Goal: Task Accomplishment & Management: Complete application form

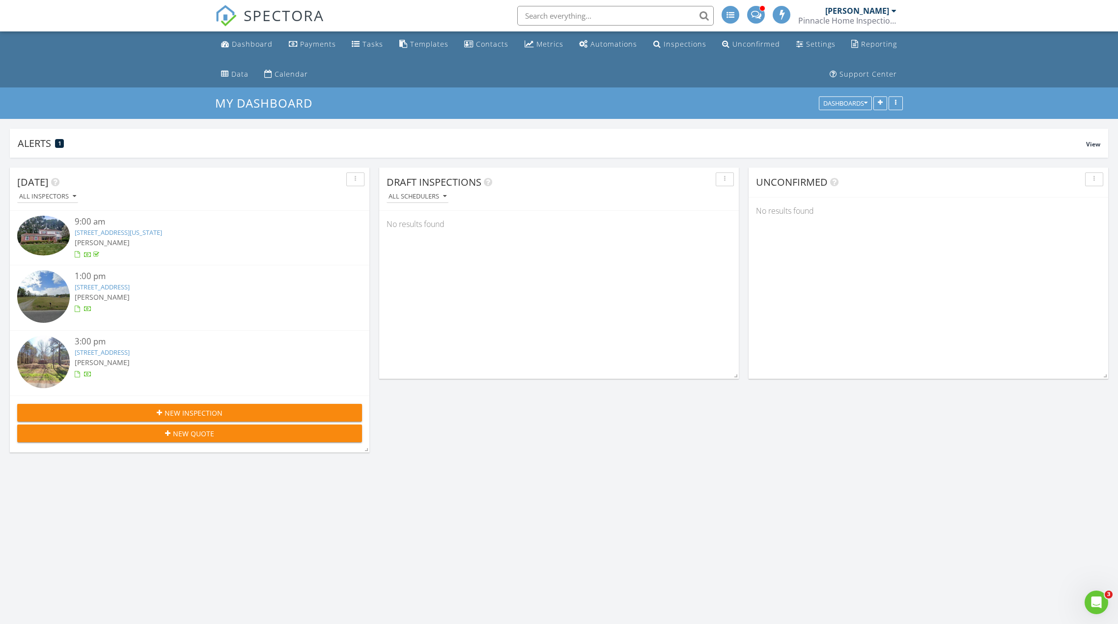
click at [118, 285] on link "523 Willeyton Rd, Gates, Nc 27937" at bounding box center [102, 287] width 55 height 9
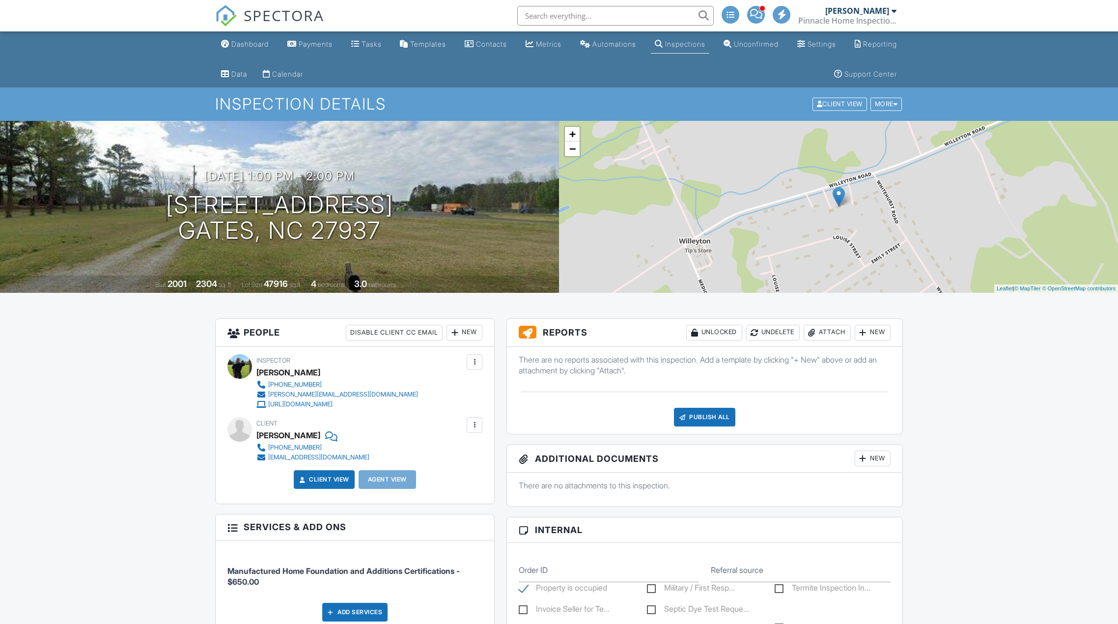
click at [825, 331] on div "Attach" at bounding box center [827, 333] width 47 height 16
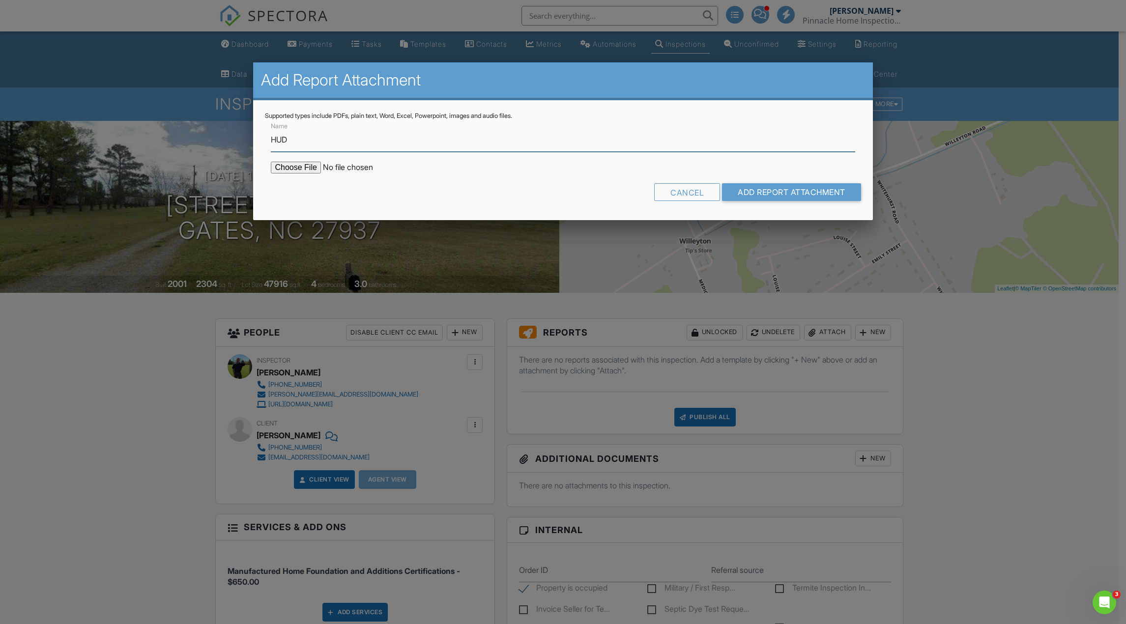
type input "HUD Foundation and Additions Certification"
click at [299, 167] on input "file" at bounding box center [354, 168] width 167 height 12
type input "C:\fakepath\HUD FA 523Willeyton.pdf"
click at [779, 190] on input "Add Report Attachment" at bounding box center [791, 192] width 139 height 18
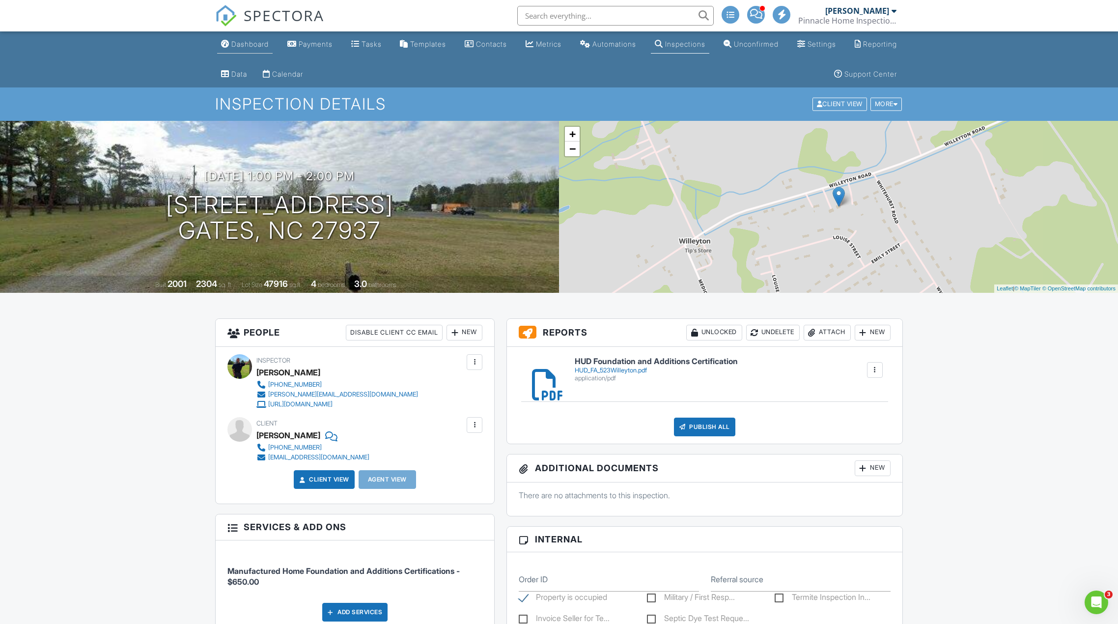
click at [250, 45] on div "Dashboard" at bounding box center [249, 44] width 37 height 8
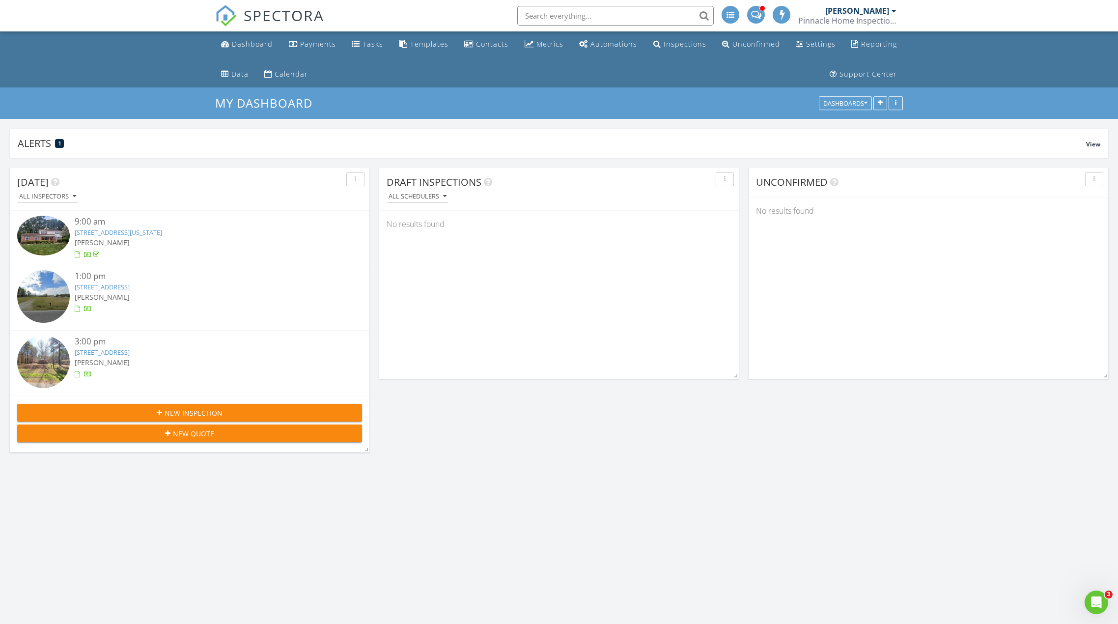
click at [130, 352] on link "123 Wildwood Dr, Hertford, NC 27944" at bounding box center [102, 352] width 55 height 9
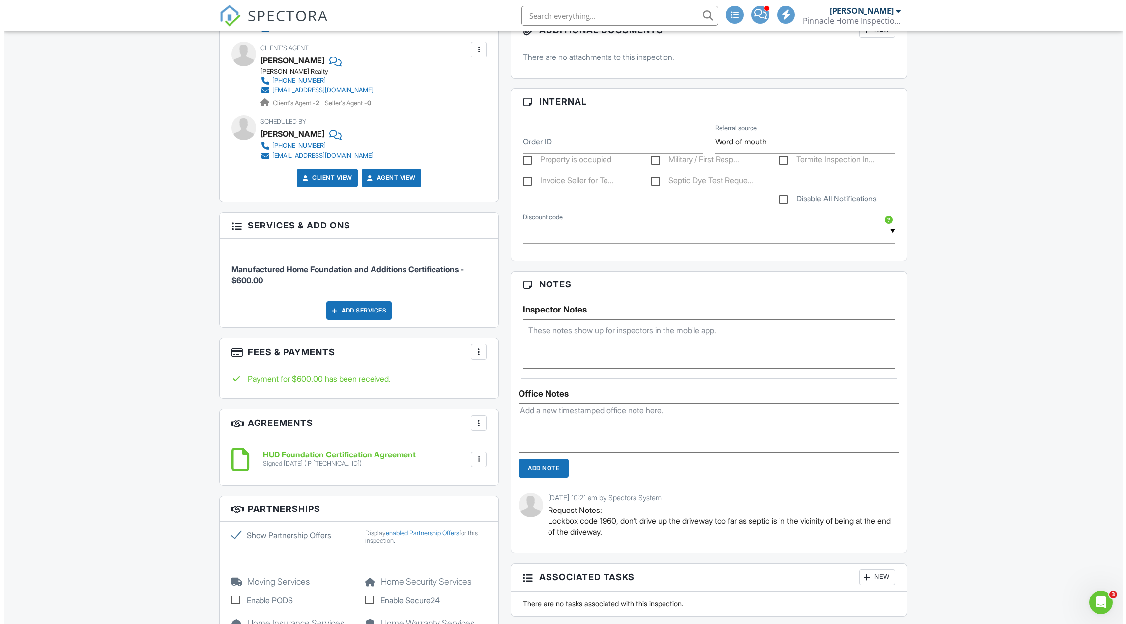
scroll to position [246, 0]
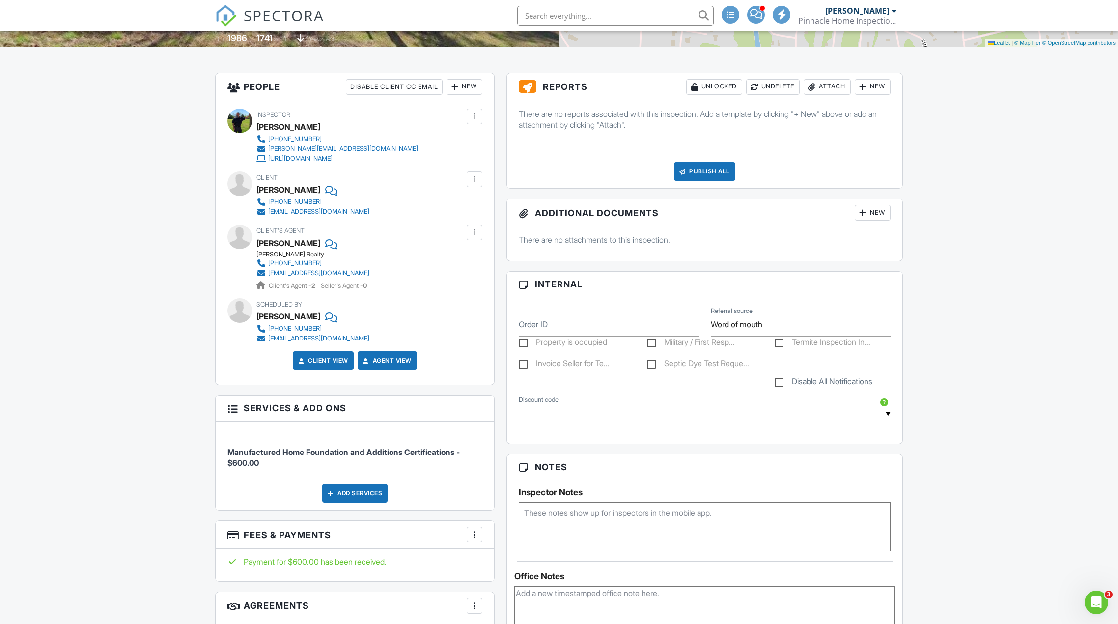
click at [849, 88] on div "Attach" at bounding box center [827, 87] width 47 height 16
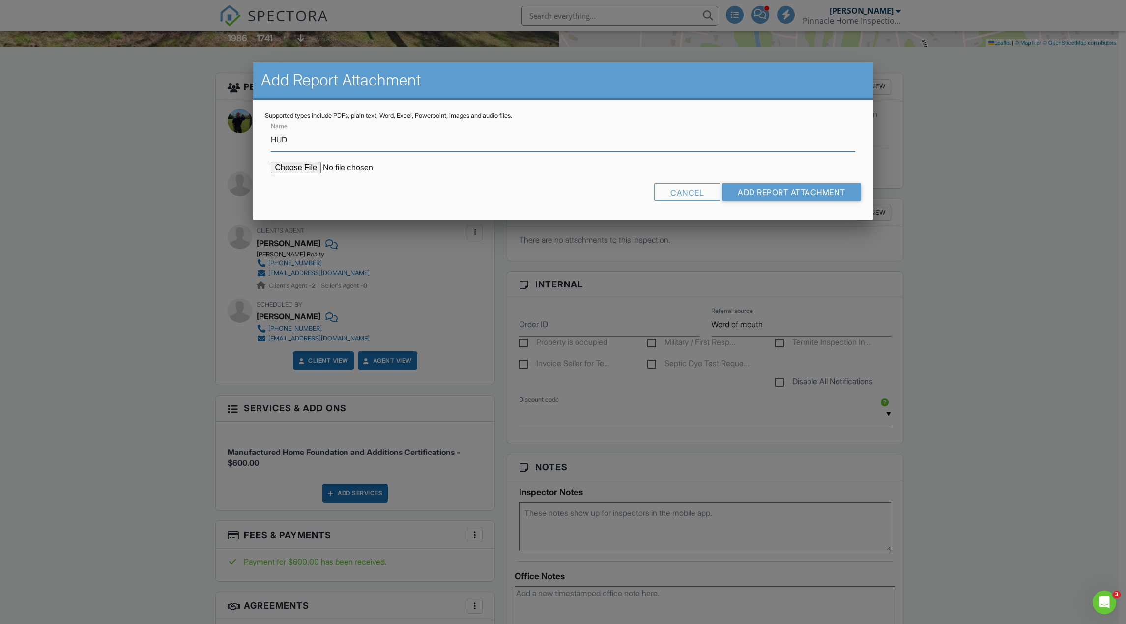
type input "HUD Foundation and Additions Certification"
click at [303, 166] on input "file" at bounding box center [354, 168] width 167 height 12
type input "C:\fakepath\HUD FA 123Wildwood.pdf"
click at [789, 195] on input "Add Report Attachment" at bounding box center [791, 192] width 139 height 18
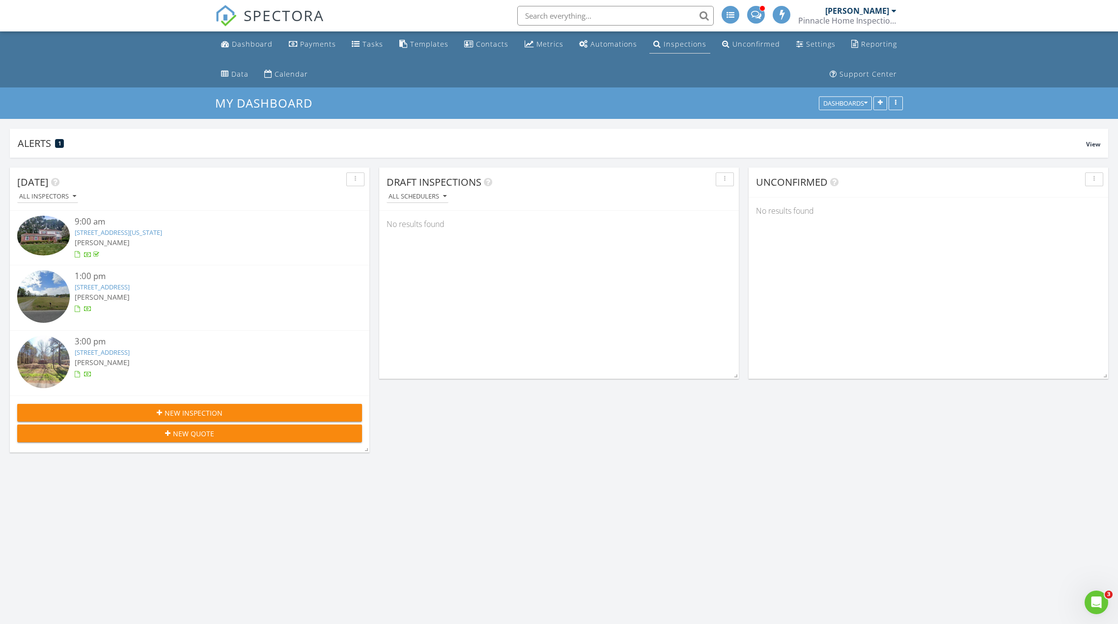
click at [667, 46] on div "Inspections" at bounding box center [685, 43] width 43 height 9
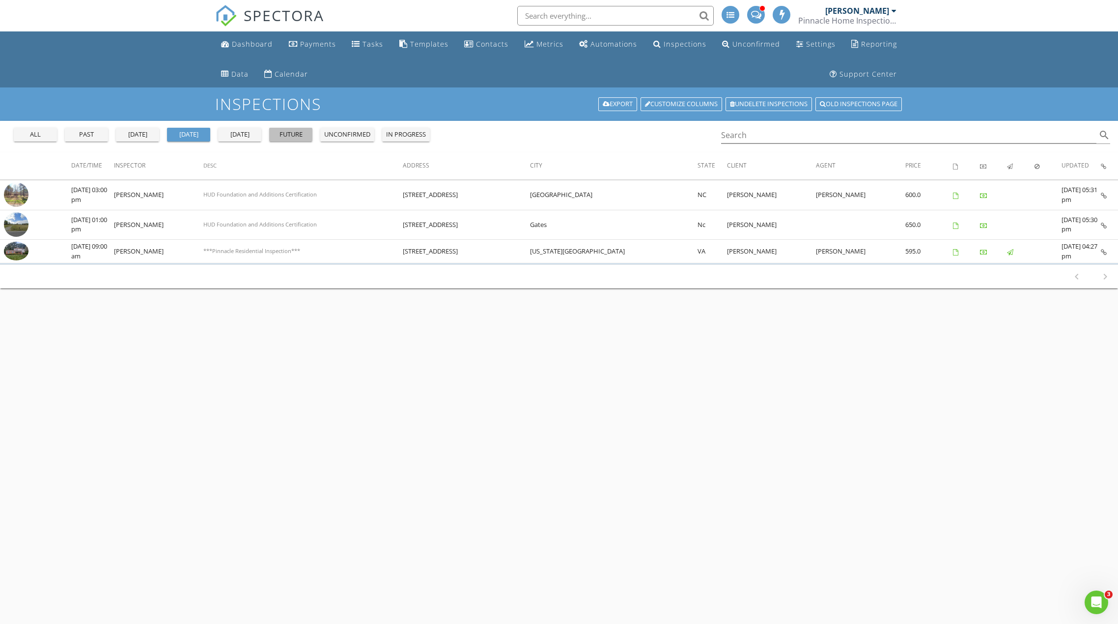
click at [299, 134] on div "future" at bounding box center [290, 135] width 35 height 10
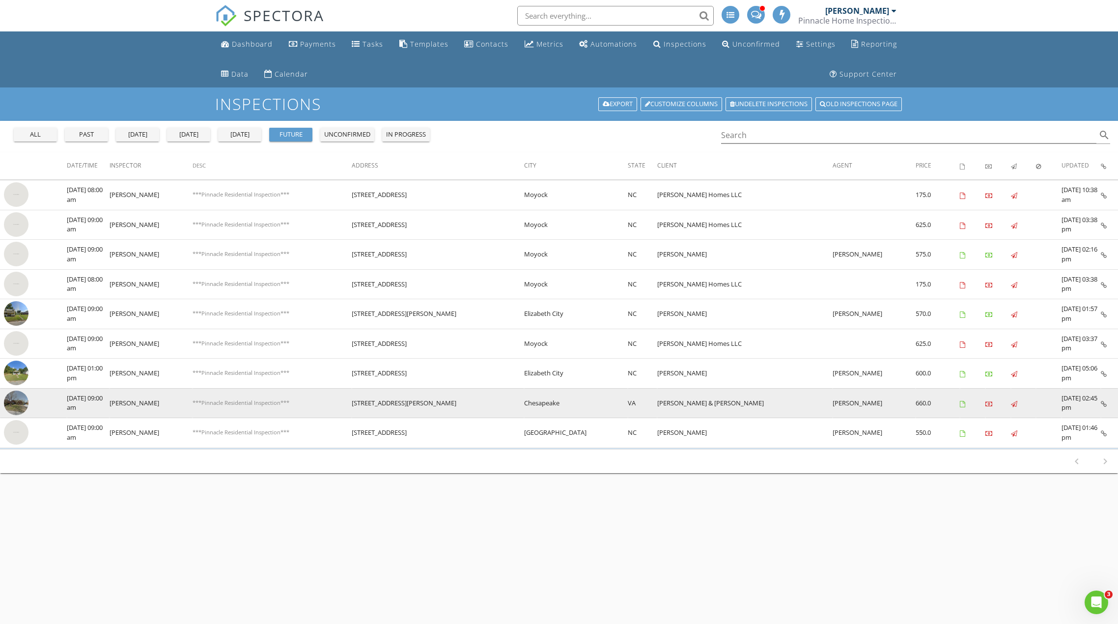
click at [19, 398] on img at bounding box center [16, 403] width 25 height 25
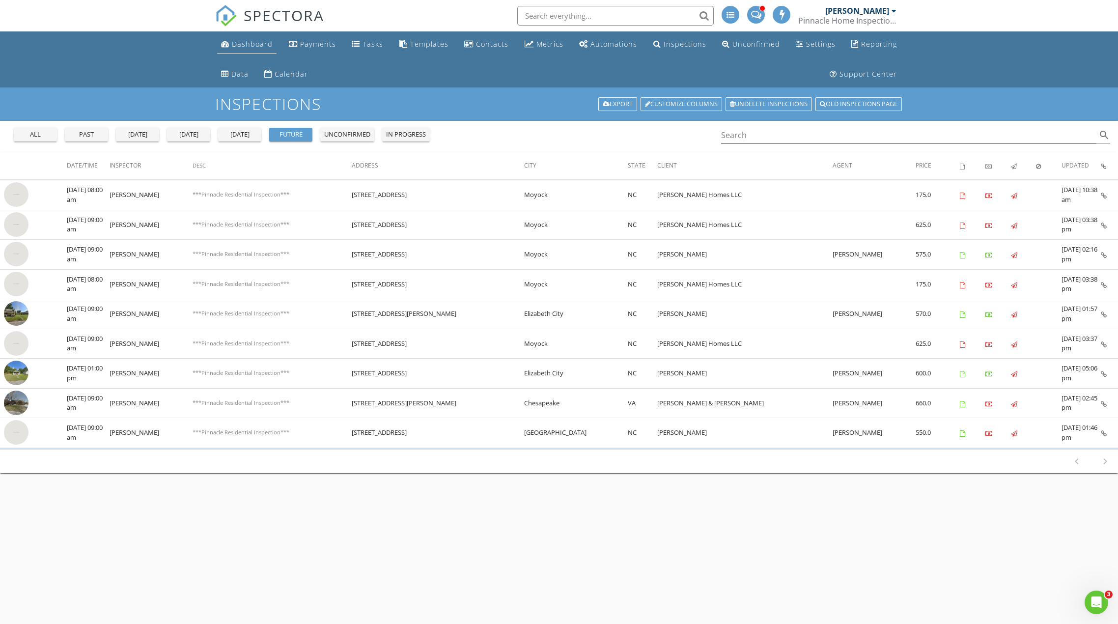
click at [241, 47] on div "Dashboard" at bounding box center [252, 43] width 41 height 9
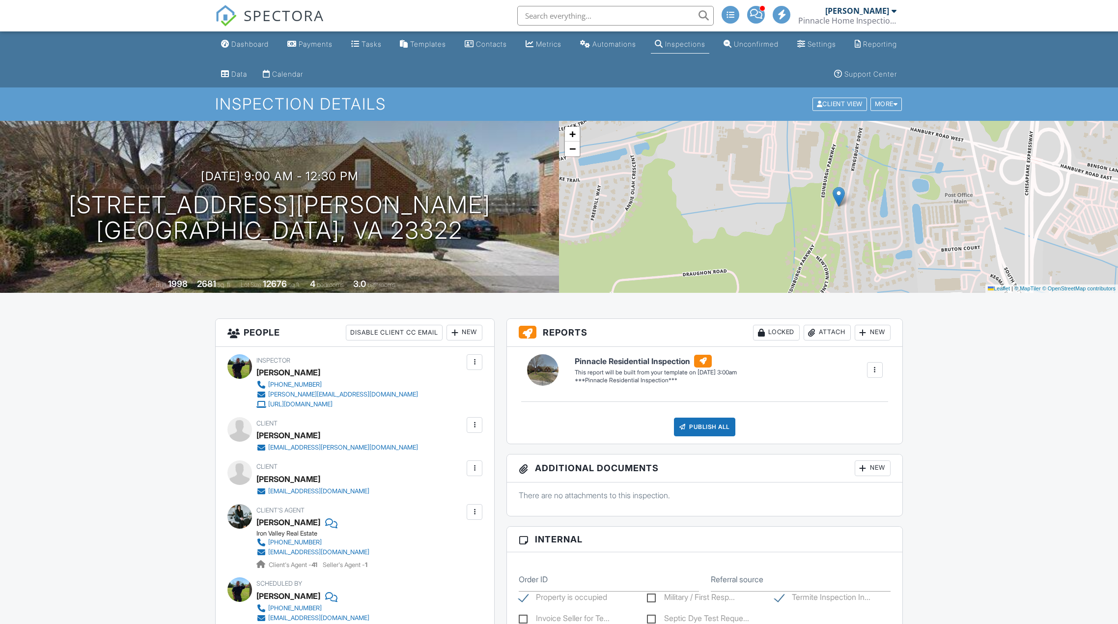
click at [471, 331] on div "New" at bounding box center [465, 333] width 36 height 16
click at [470, 364] on li "Inspector" at bounding box center [500, 362] width 97 height 25
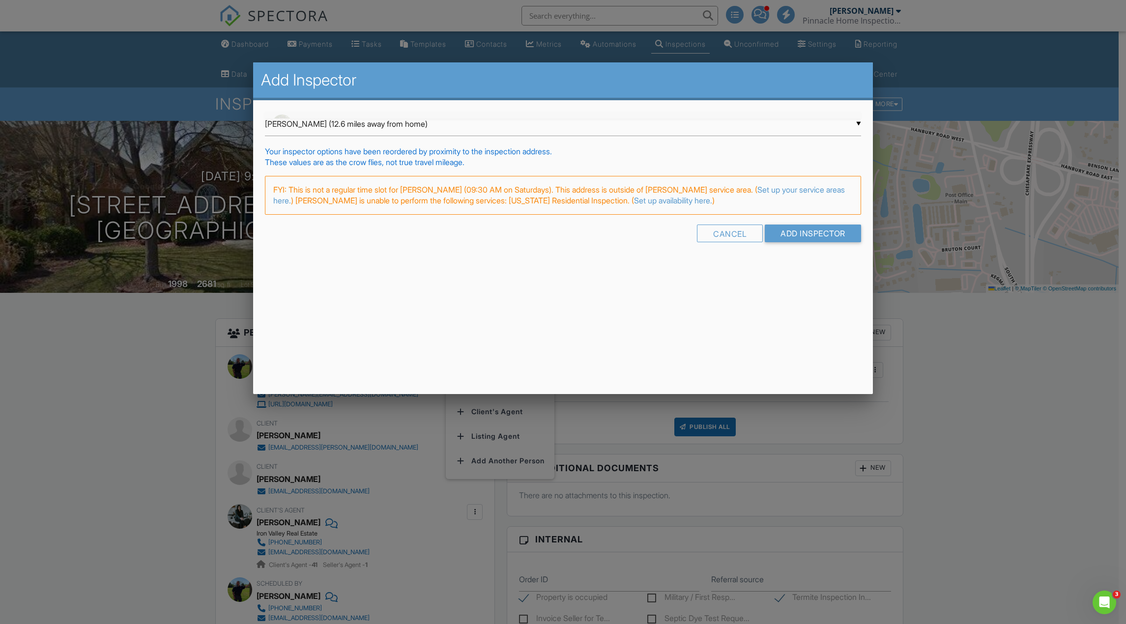
click at [365, 117] on div "▼ Nicholas Shonkwiler (12.6 miles away from home) Nicholas Shonkwiler (12.6 mil…" at bounding box center [563, 124] width 596 height 24
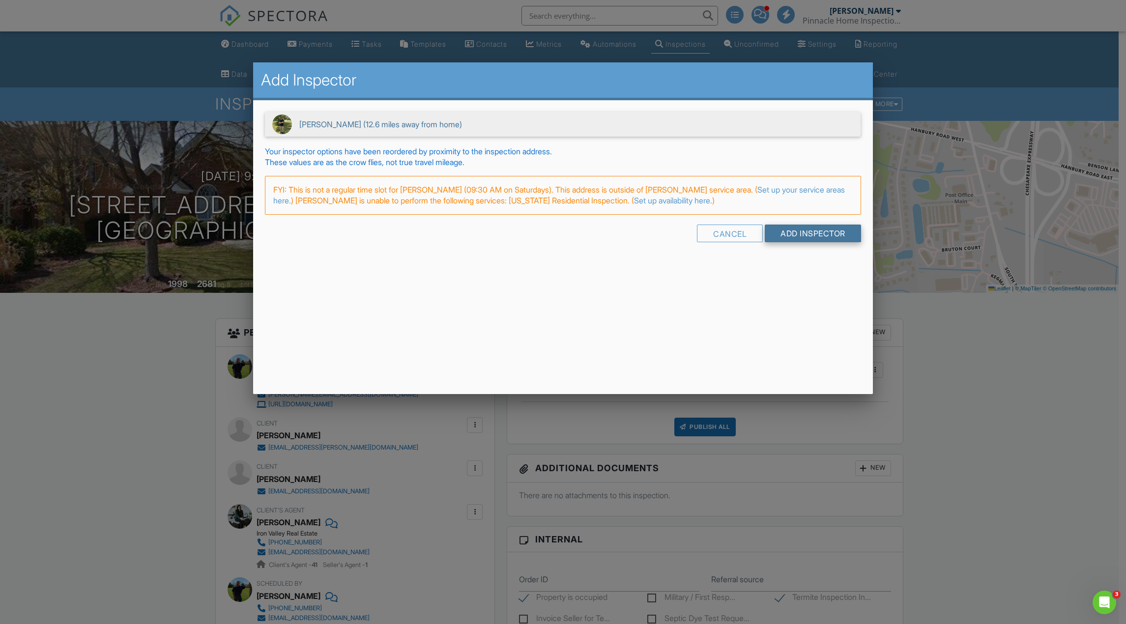
click at [802, 231] on input "Add Inspector" at bounding box center [813, 234] width 96 height 18
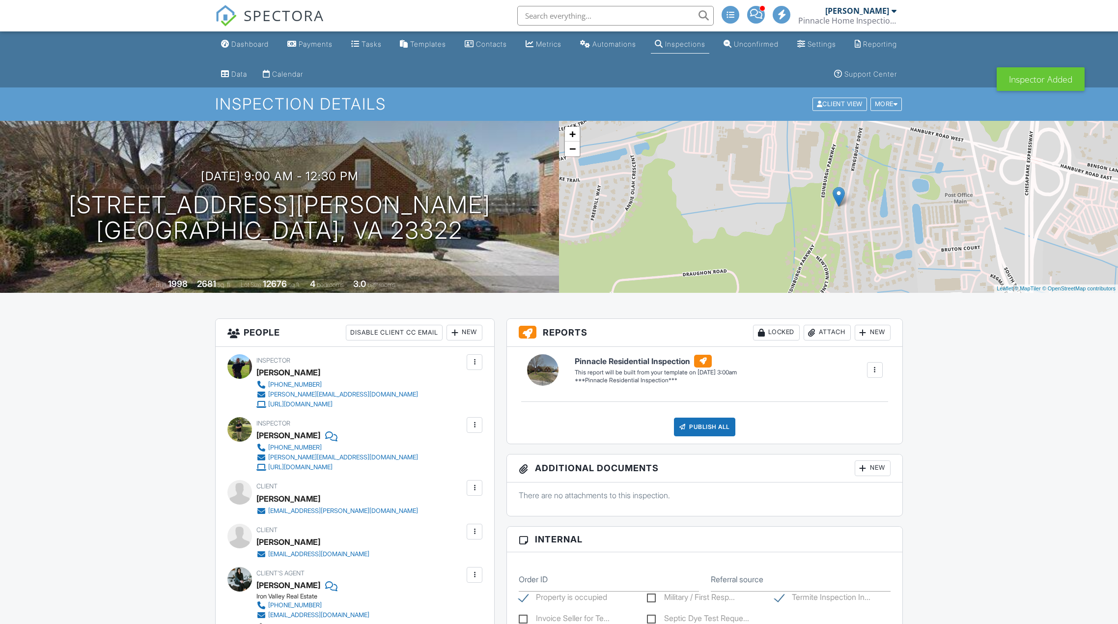
click at [480, 426] on div at bounding box center [475, 425] width 10 height 10
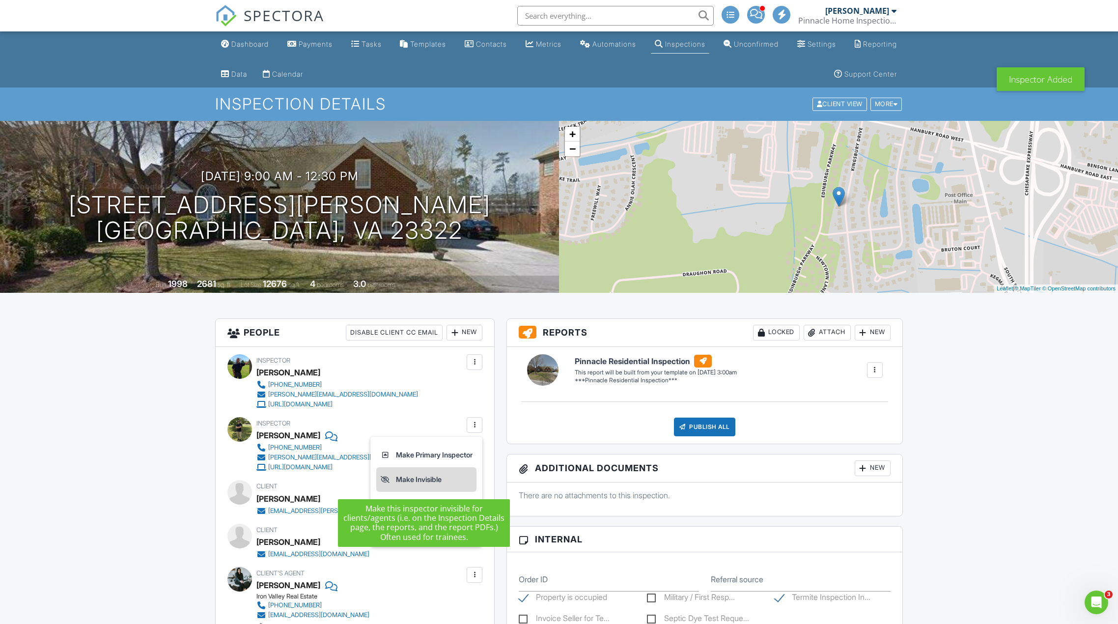
click at [434, 482] on li "Make Invisible" at bounding box center [426, 479] width 100 height 25
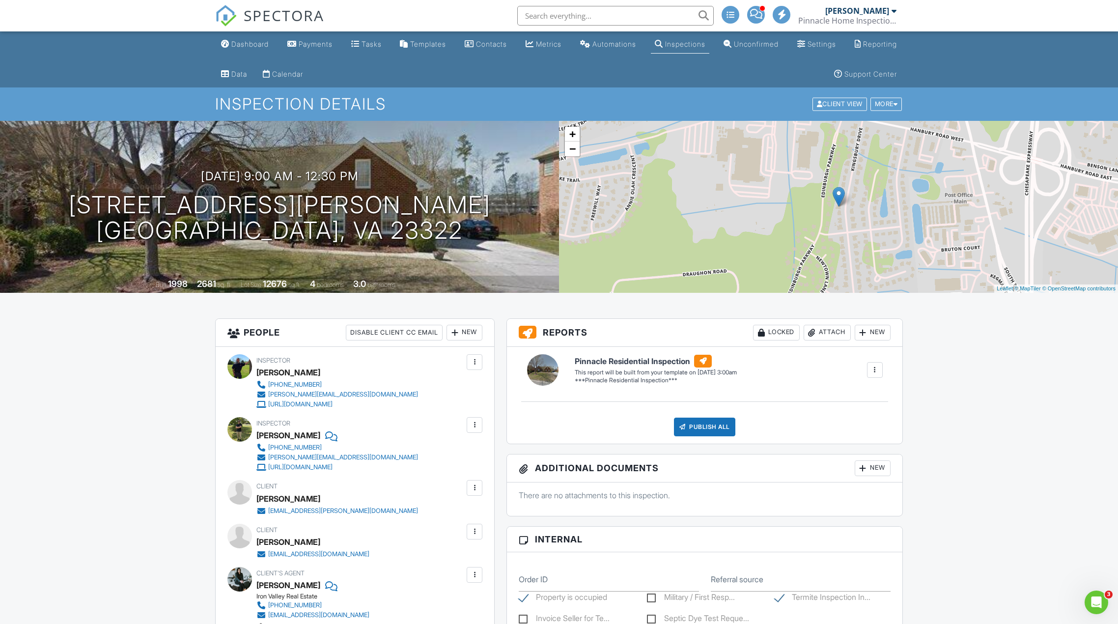
click at [672, 48] on div "Inspections" at bounding box center [685, 44] width 40 height 8
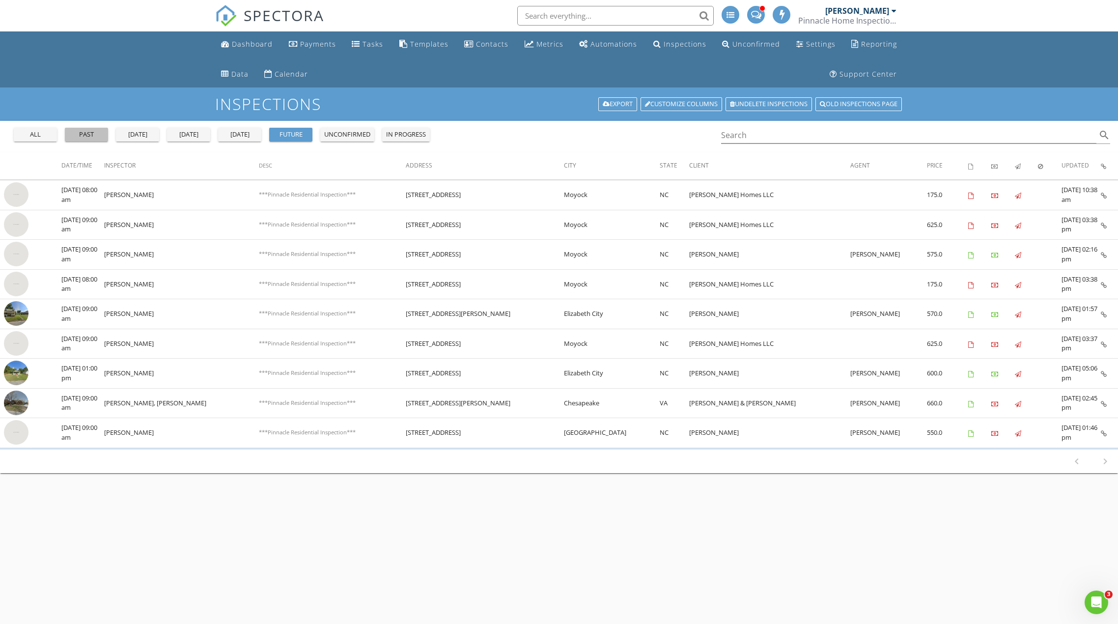
click at [89, 136] on div "past" at bounding box center [86, 135] width 35 height 10
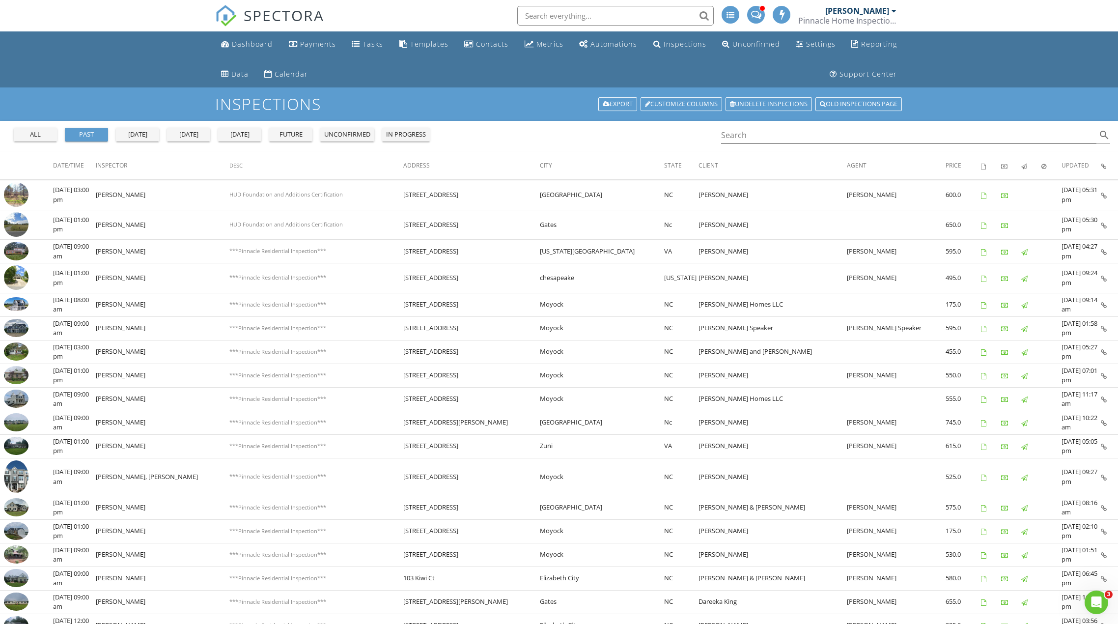
click at [543, 17] on input "text" at bounding box center [615, 16] width 197 height 20
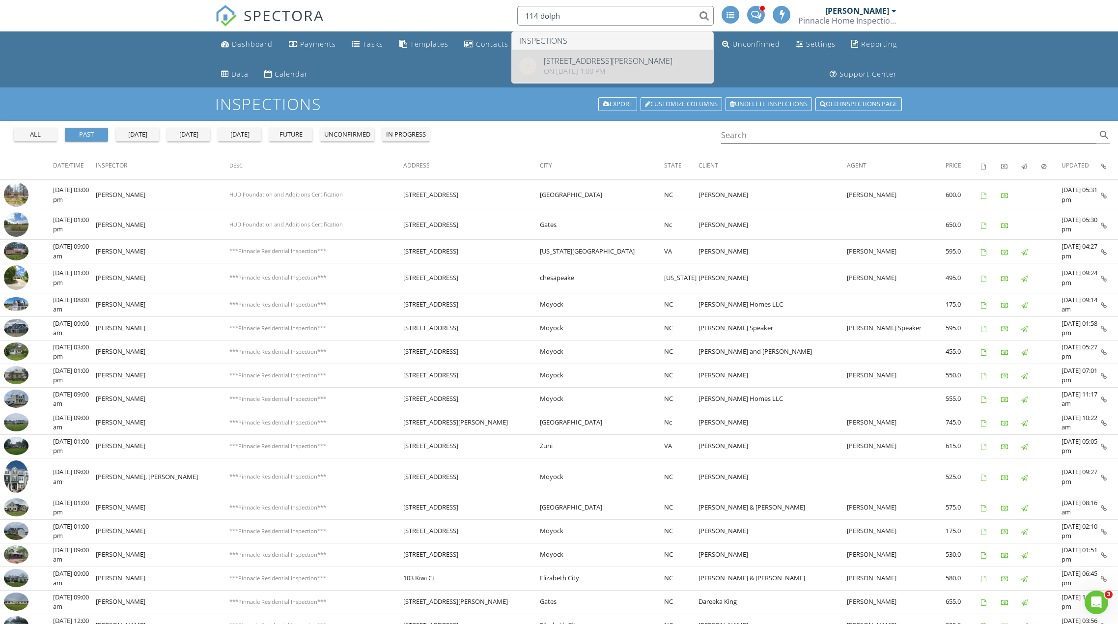
type input "114 dolph"
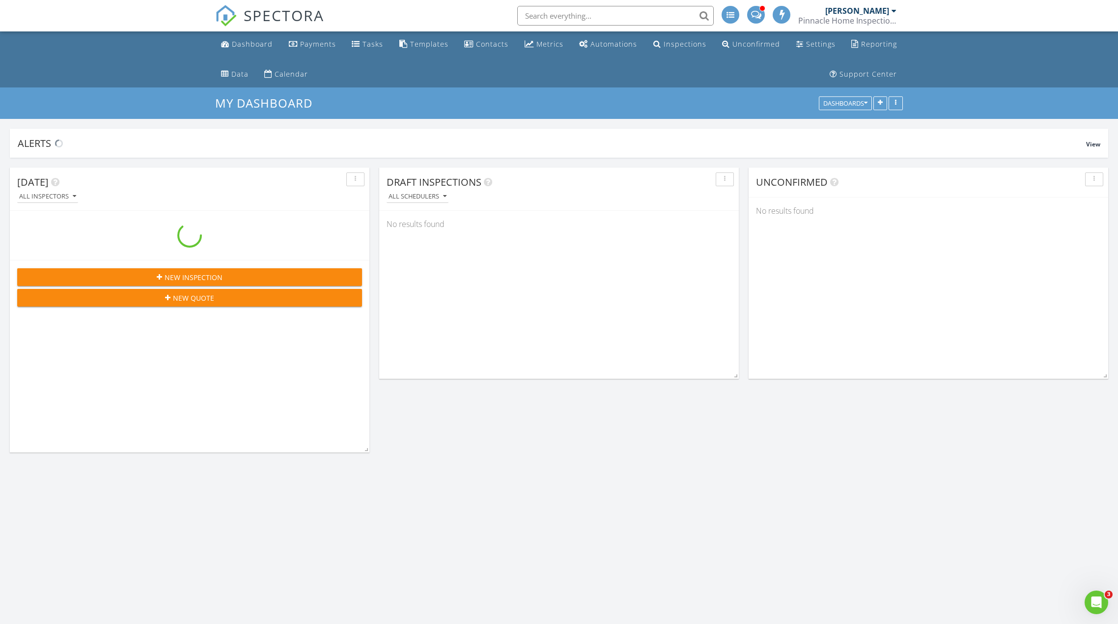
scroll to position [983, 1134]
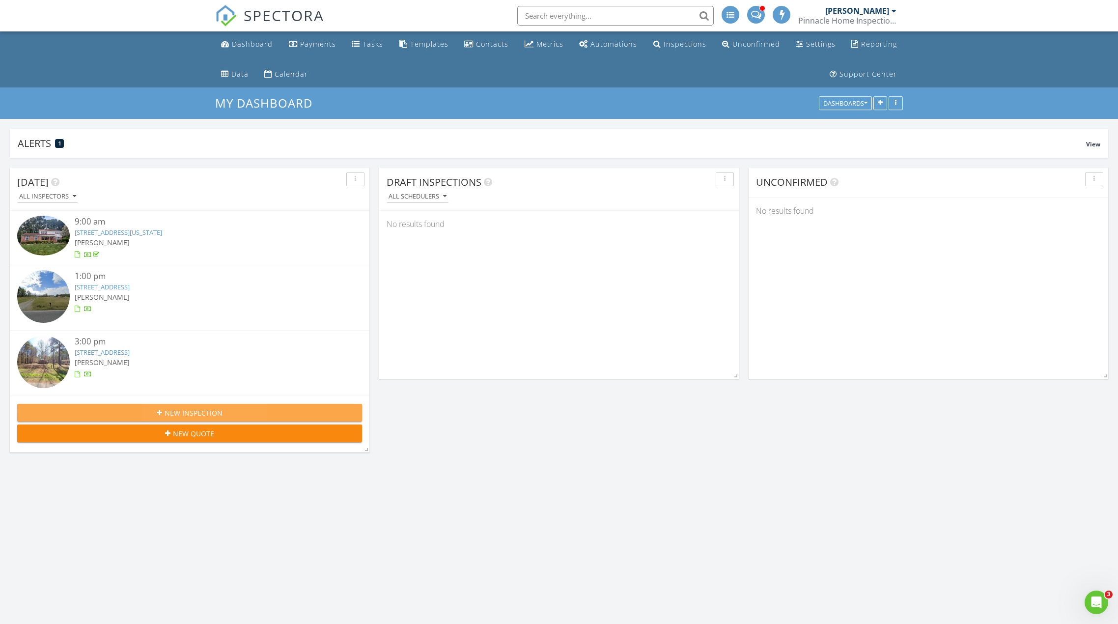
click at [196, 409] on span "New Inspection" at bounding box center [194, 413] width 58 height 10
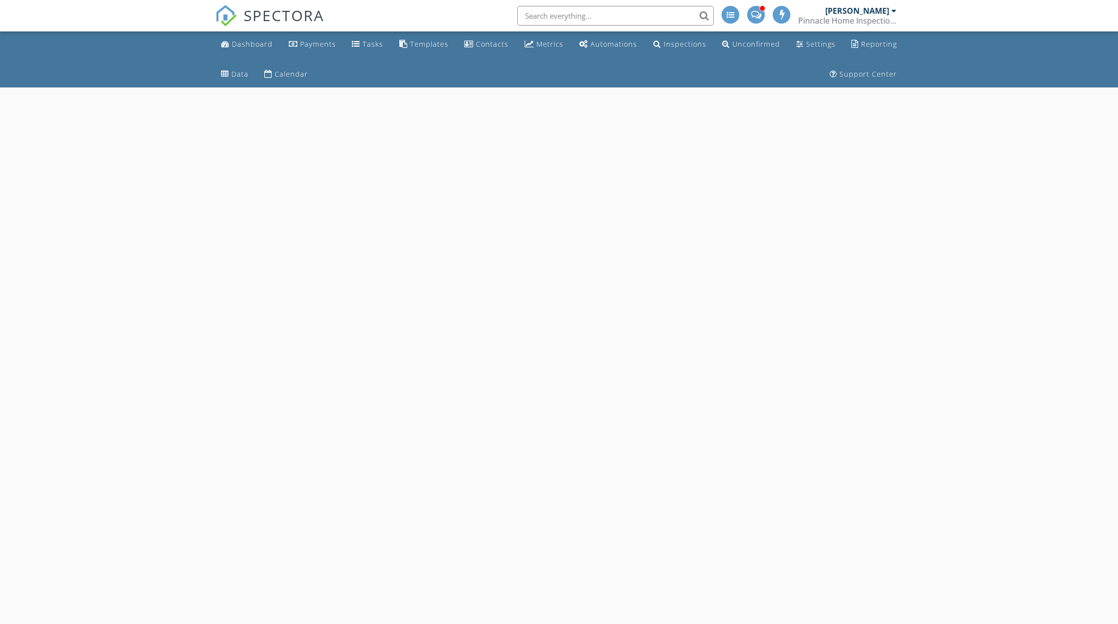
select select "7"
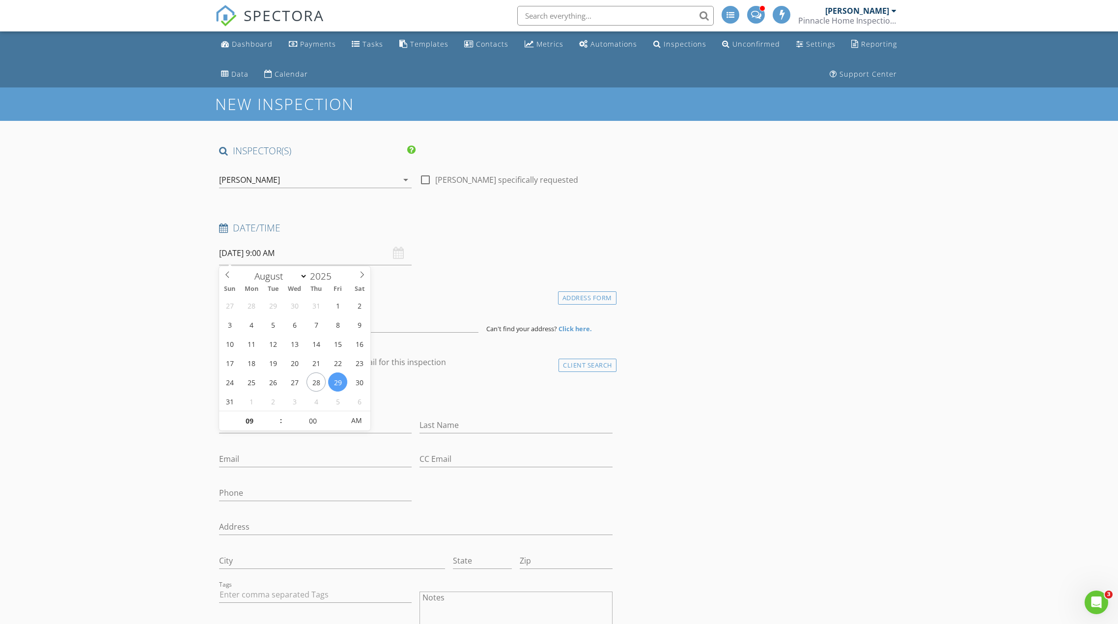
click at [234, 252] on input "[DATE] 9:00 AM" at bounding box center [315, 253] width 193 height 24
type input "10"
type input "08/29/2025 10:00 AM"
click at [277, 414] on span at bounding box center [276, 416] width 7 height 10
type input "11"
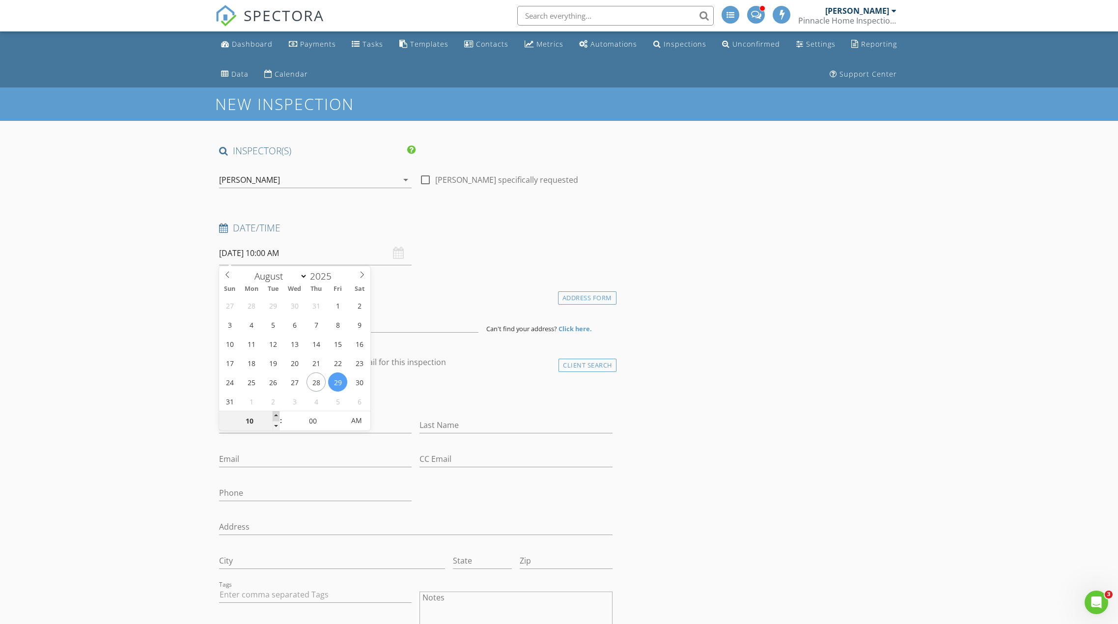
type input "08/29/2025 11:00 AM"
click at [277, 414] on span at bounding box center [276, 416] width 7 height 10
type input "12"
type input "08/29/2025 12:00 PM"
click at [277, 414] on span at bounding box center [276, 416] width 7 height 10
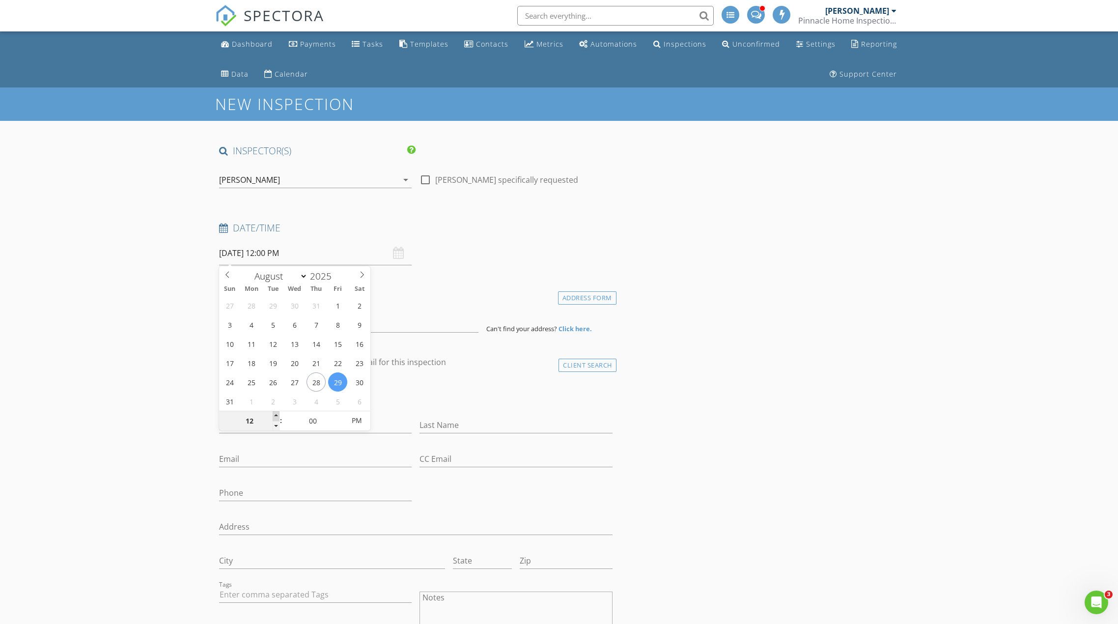
type input "01"
type input "[DATE] 1:00 PM"
click at [277, 414] on span at bounding box center [276, 416] width 7 height 10
click at [413, 301] on h4 "Location" at bounding box center [416, 295] width 394 height 13
click at [256, 328] on input at bounding box center [348, 321] width 259 height 24
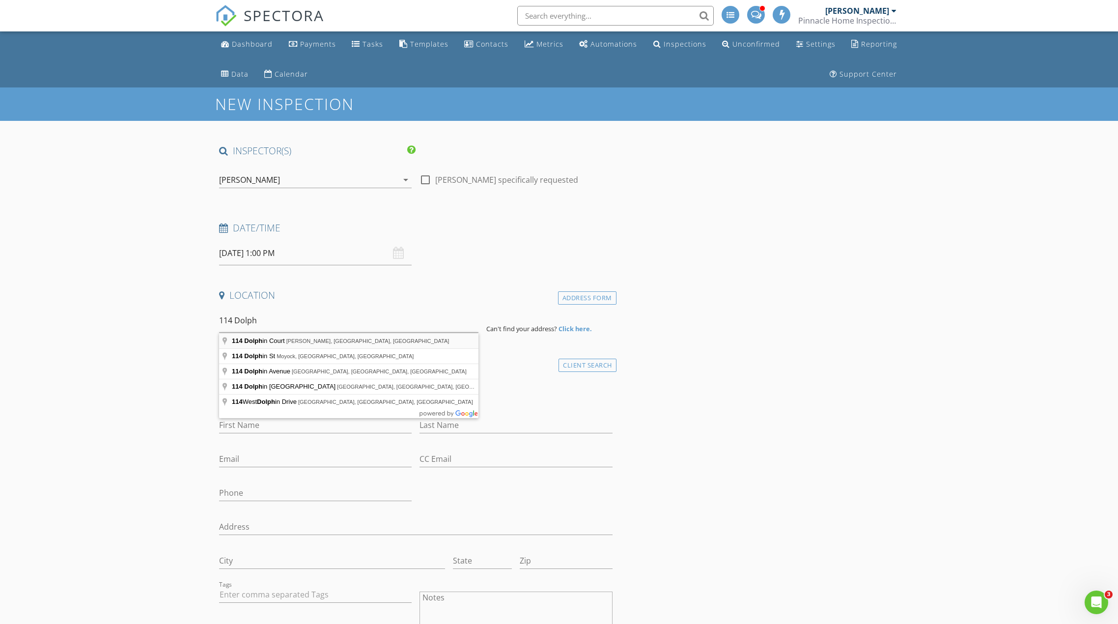
type input "114 Dolphin Court, Grandy, NC, USA"
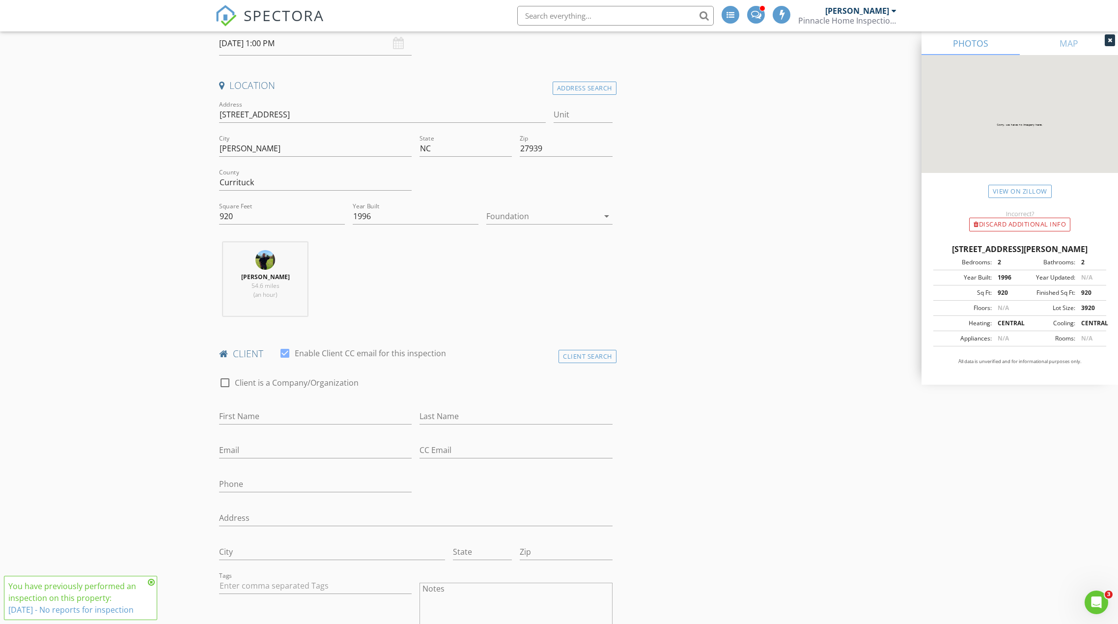
scroll to position [246, 0]
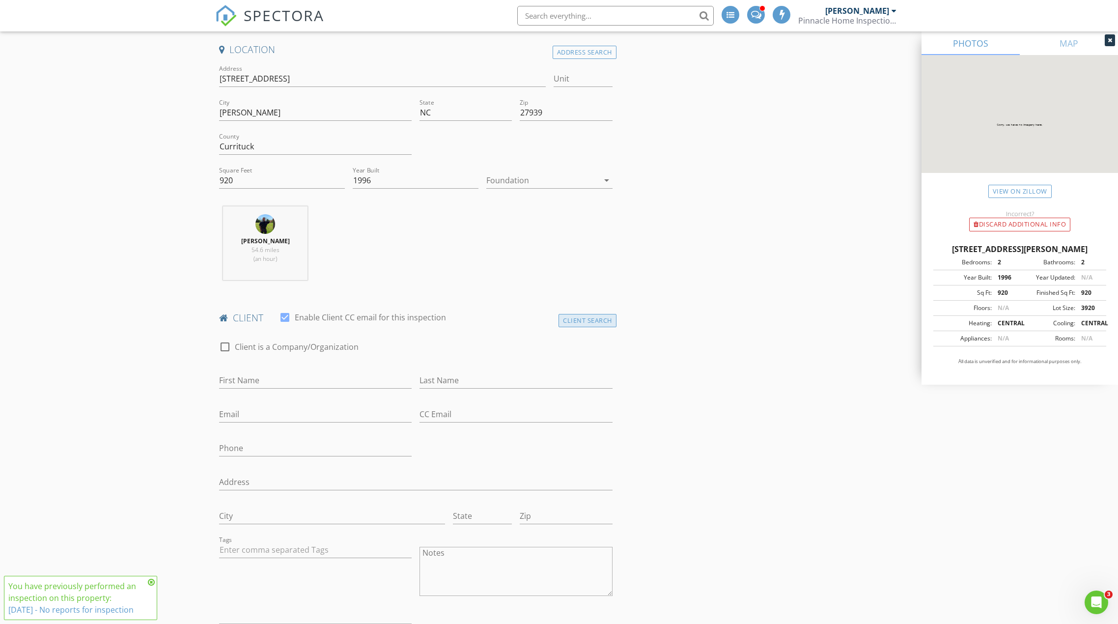
click at [594, 320] on div "Client Search" at bounding box center [588, 320] width 58 height 13
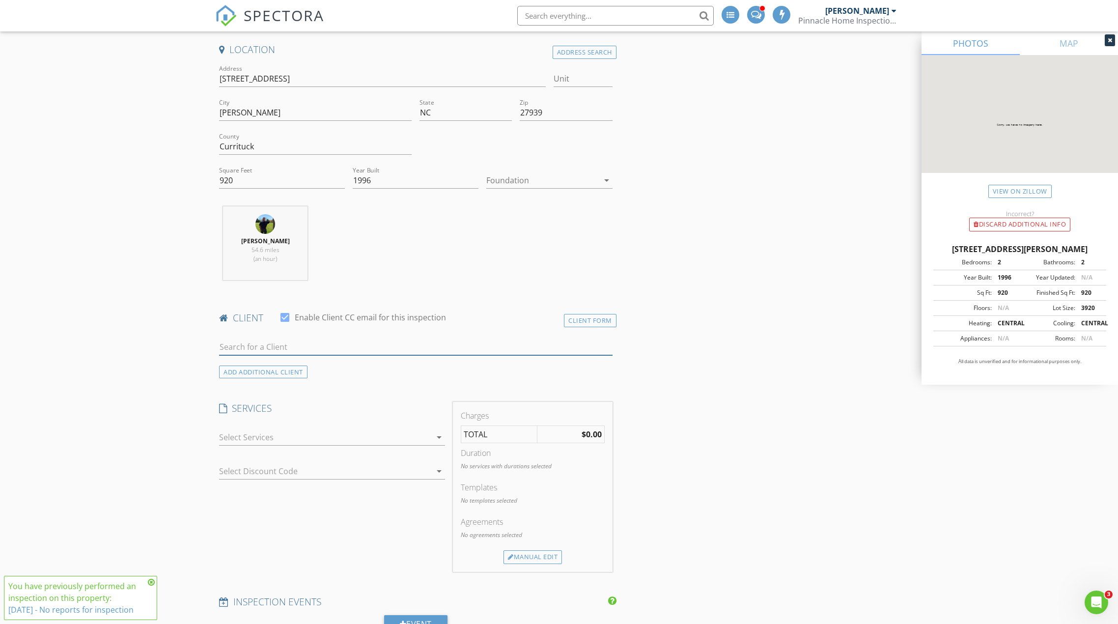
click at [274, 342] on input "text" at bounding box center [416, 347] width 394 height 16
type input "[PERSON_NAME]"
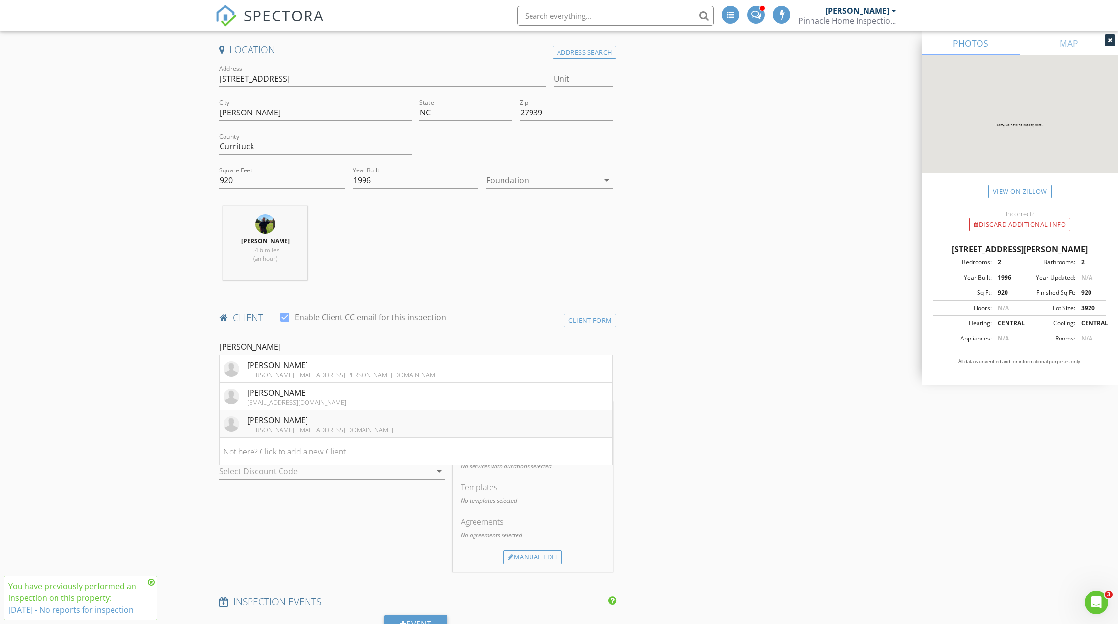
click at [275, 419] on div "[PERSON_NAME]" at bounding box center [320, 420] width 146 height 12
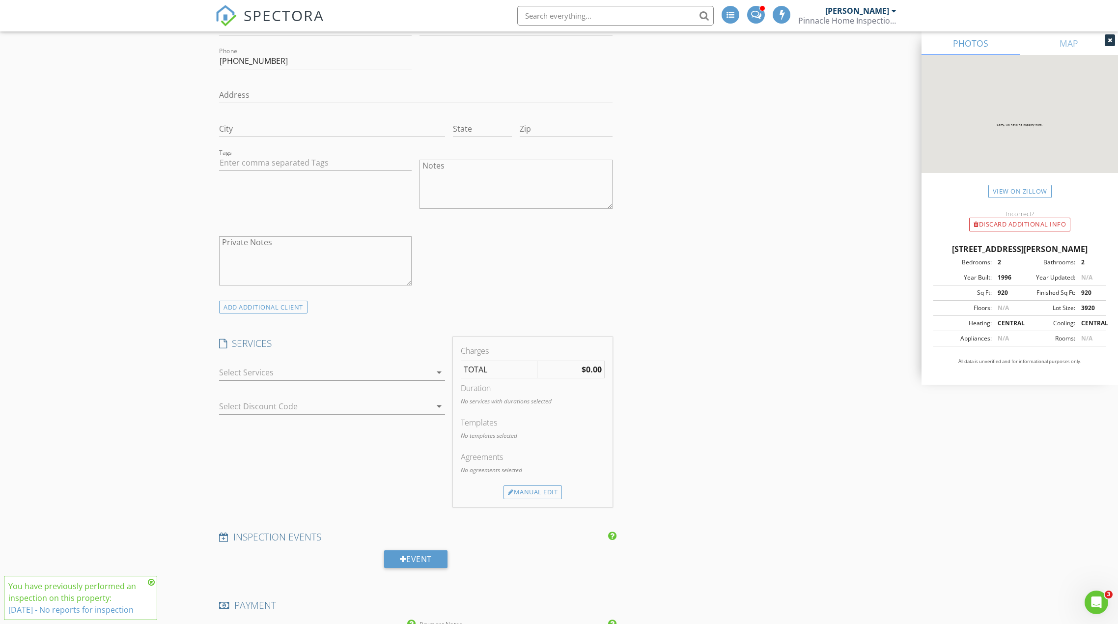
scroll to position [639, 0]
click at [270, 366] on div at bounding box center [325, 367] width 212 height 16
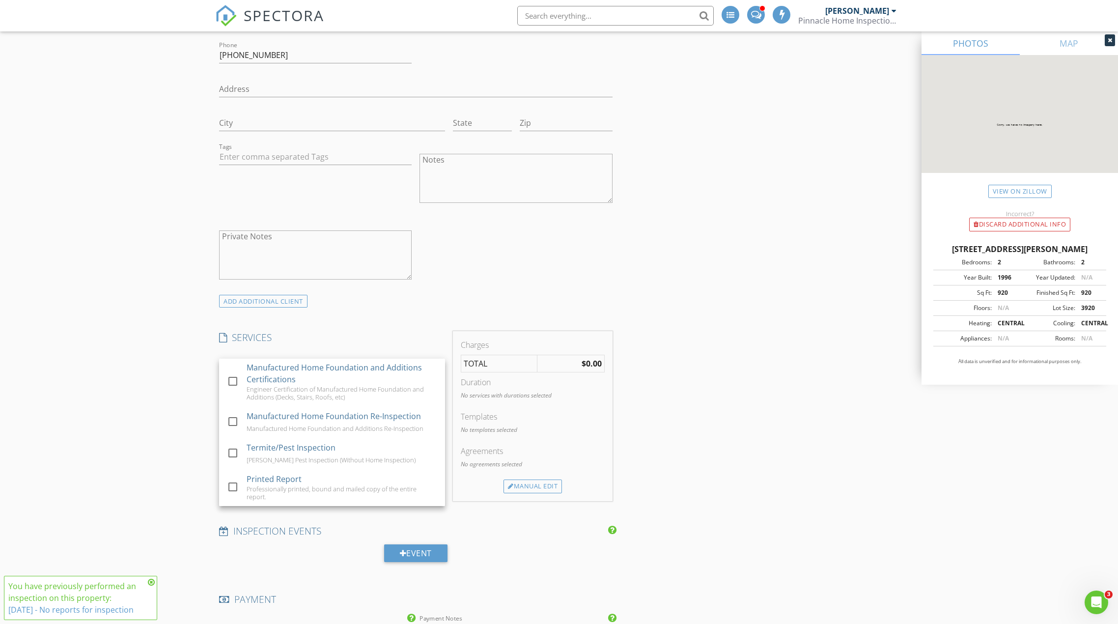
scroll to position [582, 0]
click at [228, 424] on div at bounding box center [233, 421] width 17 height 17
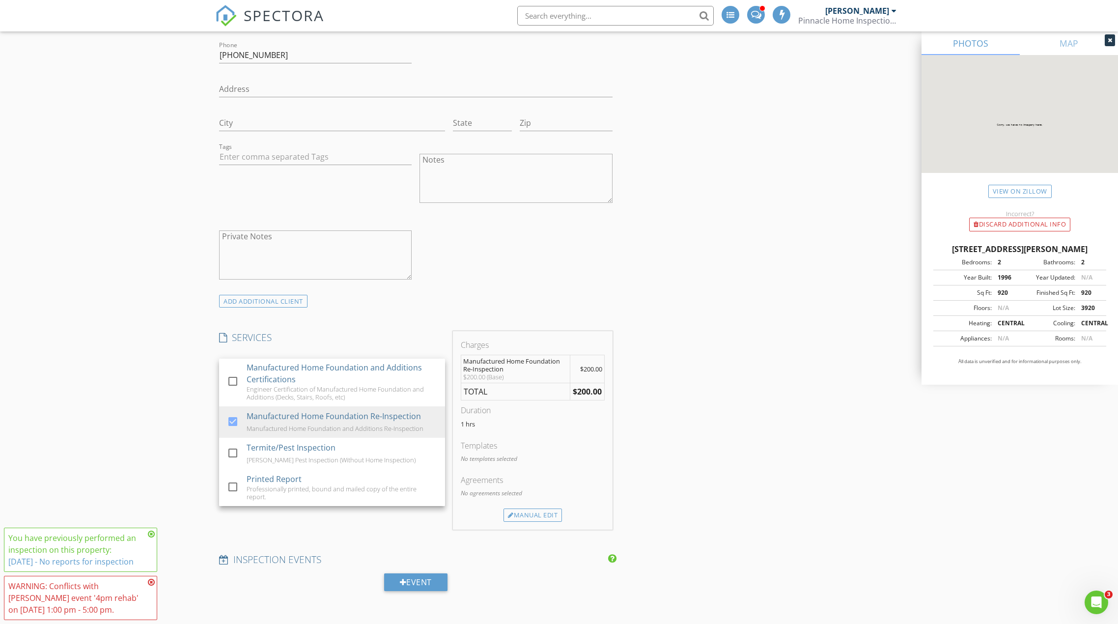
click at [190, 418] on div "New Inspection INSPECTOR(S) check_box Kevin Shonkwiler PRIMARY check_box_outlin…" at bounding box center [559, 486] width 1118 height 2074
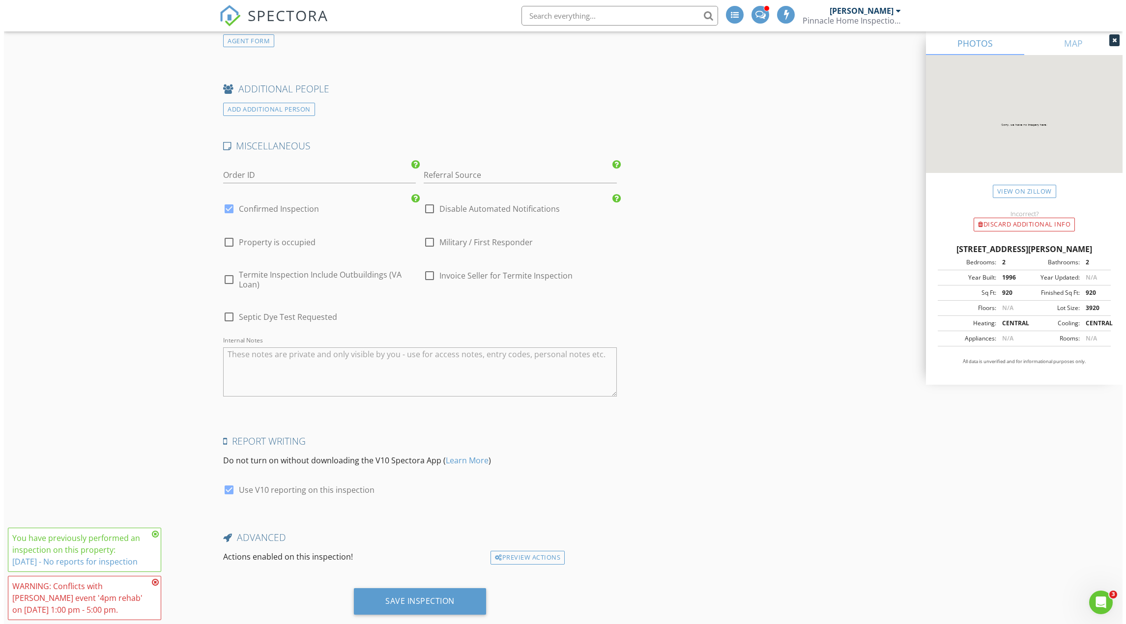
scroll to position [1538, 0]
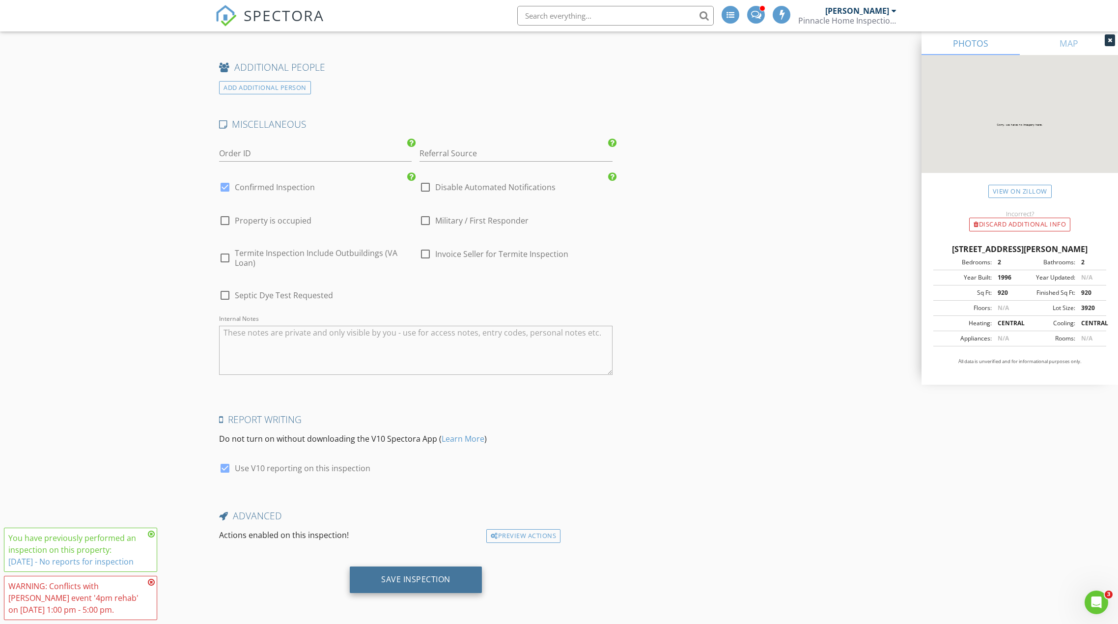
click at [436, 584] on div "Save Inspection" at bounding box center [415, 579] width 69 height 10
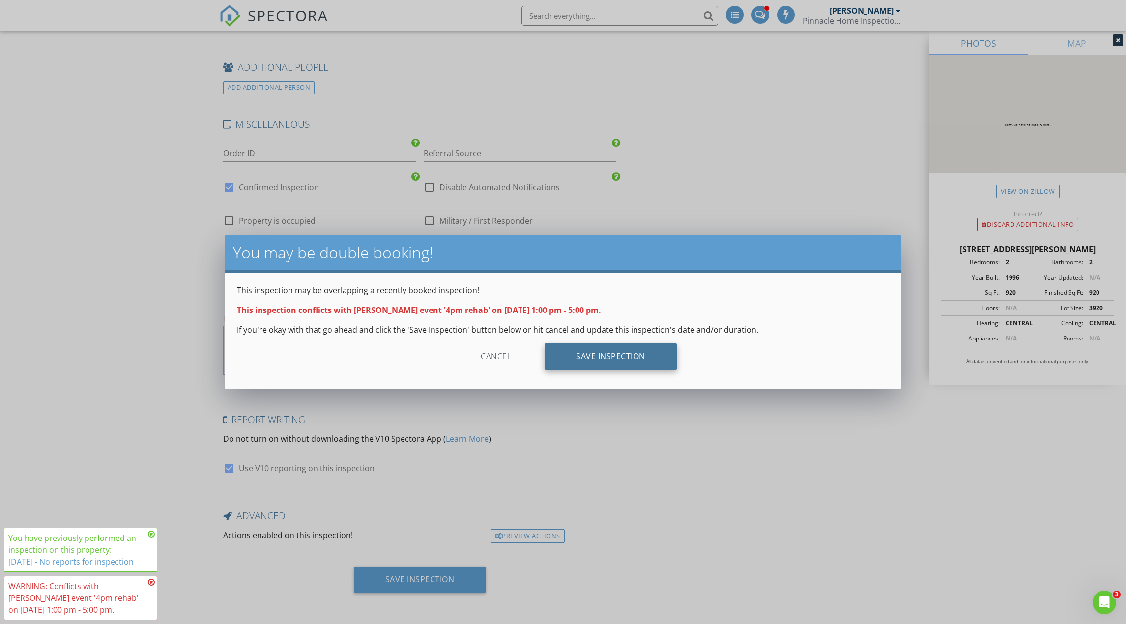
click at [603, 353] on div "Save Inspection" at bounding box center [611, 357] width 132 height 27
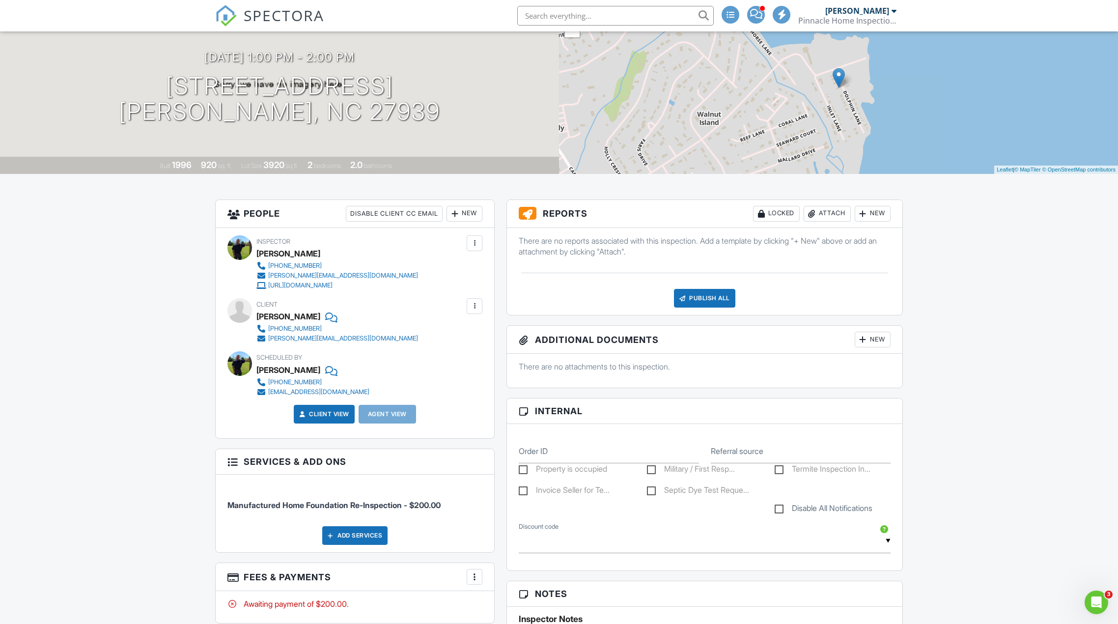
scroll to position [98, 0]
